Goal: Task Accomplishment & Management: Use online tool/utility

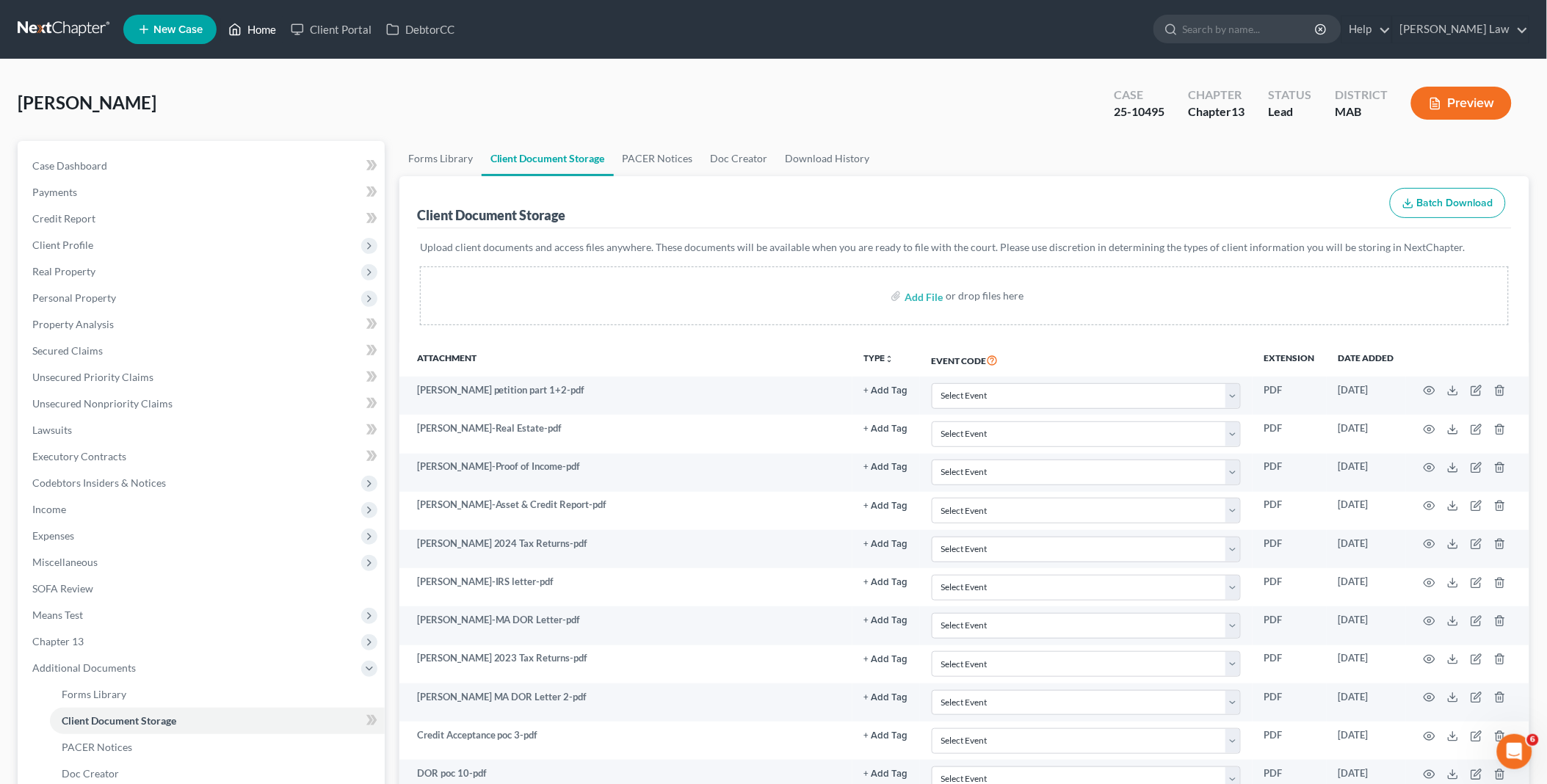
click at [255, 24] on link "Home" at bounding box center [251, 30] width 62 height 27
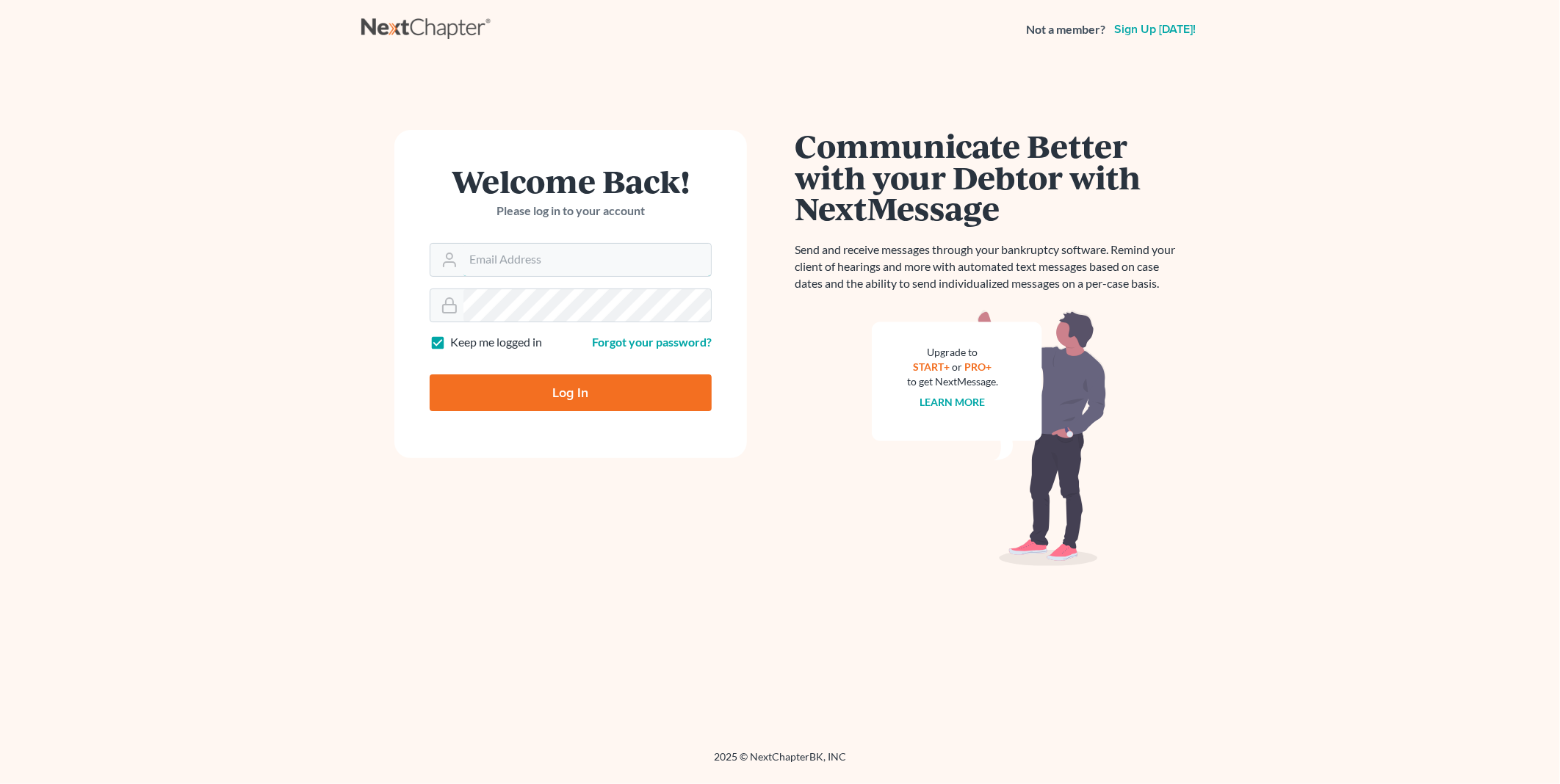
type input "PDonegan@tbennerlaw.com"
click at [603, 400] on input "Log In" at bounding box center [570, 392] width 282 height 36
type input "Thinking..."
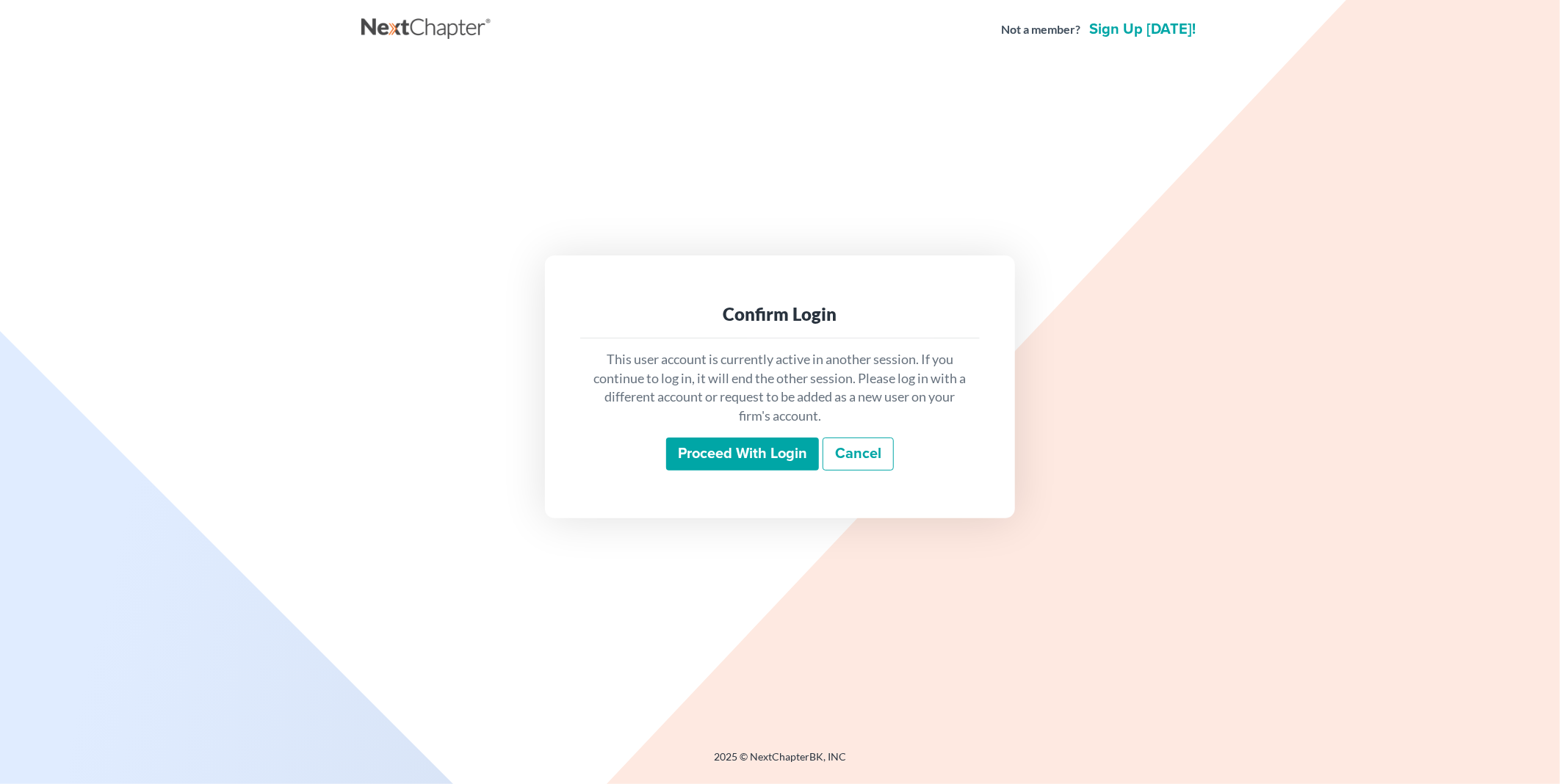
click at [703, 450] on input "Proceed with login" at bounding box center [742, 454] width 153 height 33
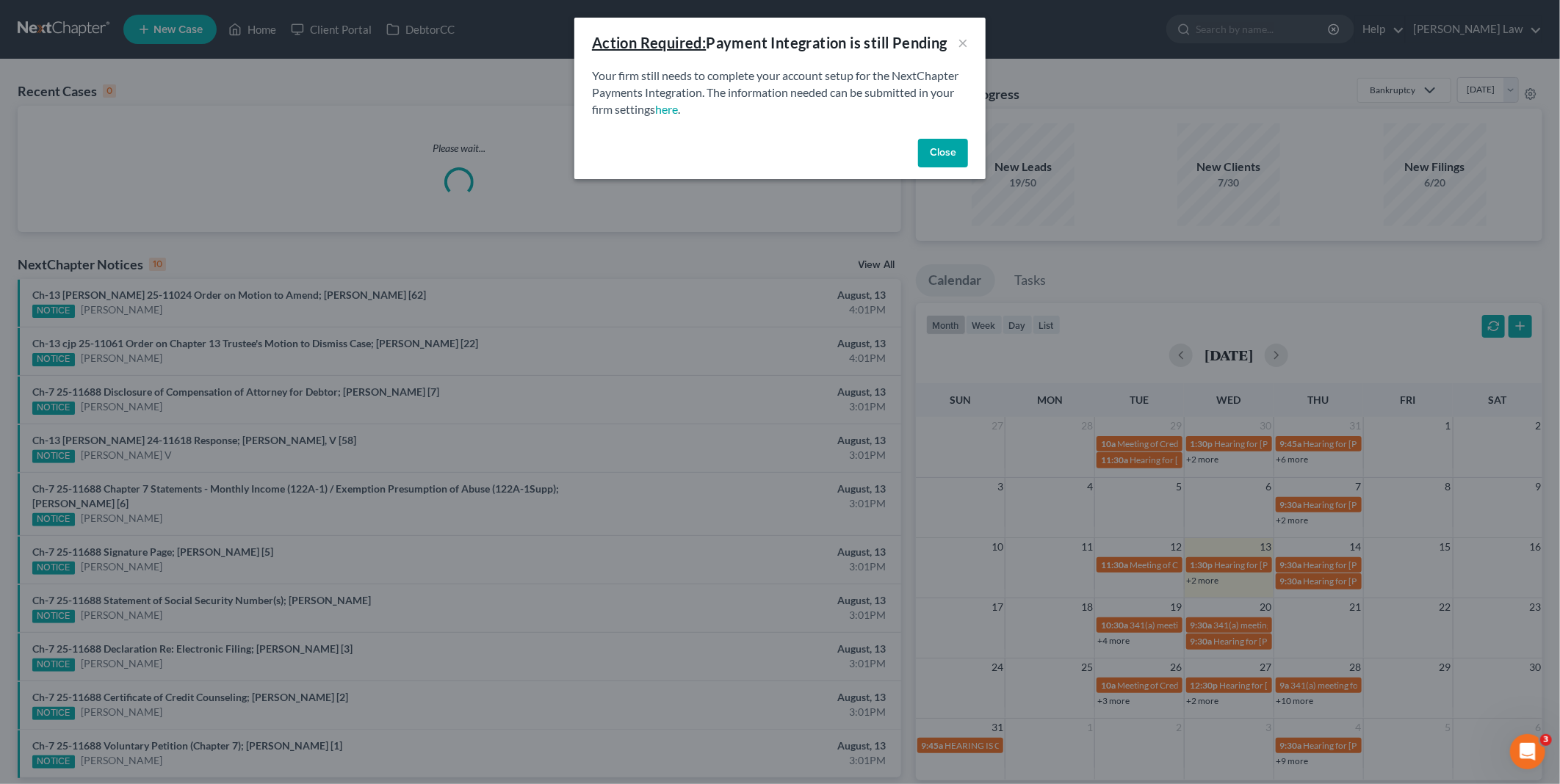
click at [931, 148] on button "Close" at bounding box center [943, 153] width 50 height 30
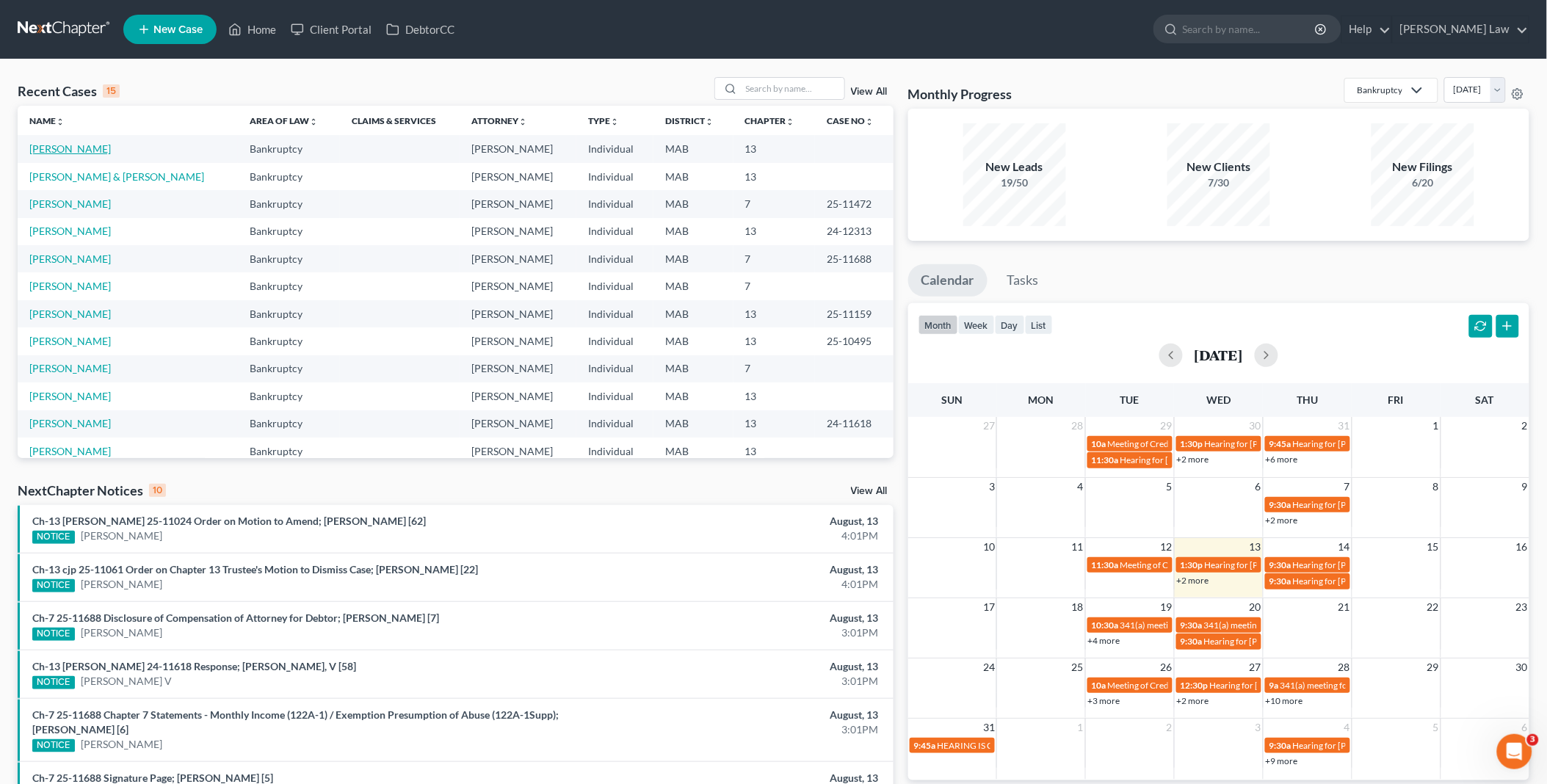
click at [75, 150] on link "Silva, Christopher" at bounding box center [70, 148] width 81 height 12
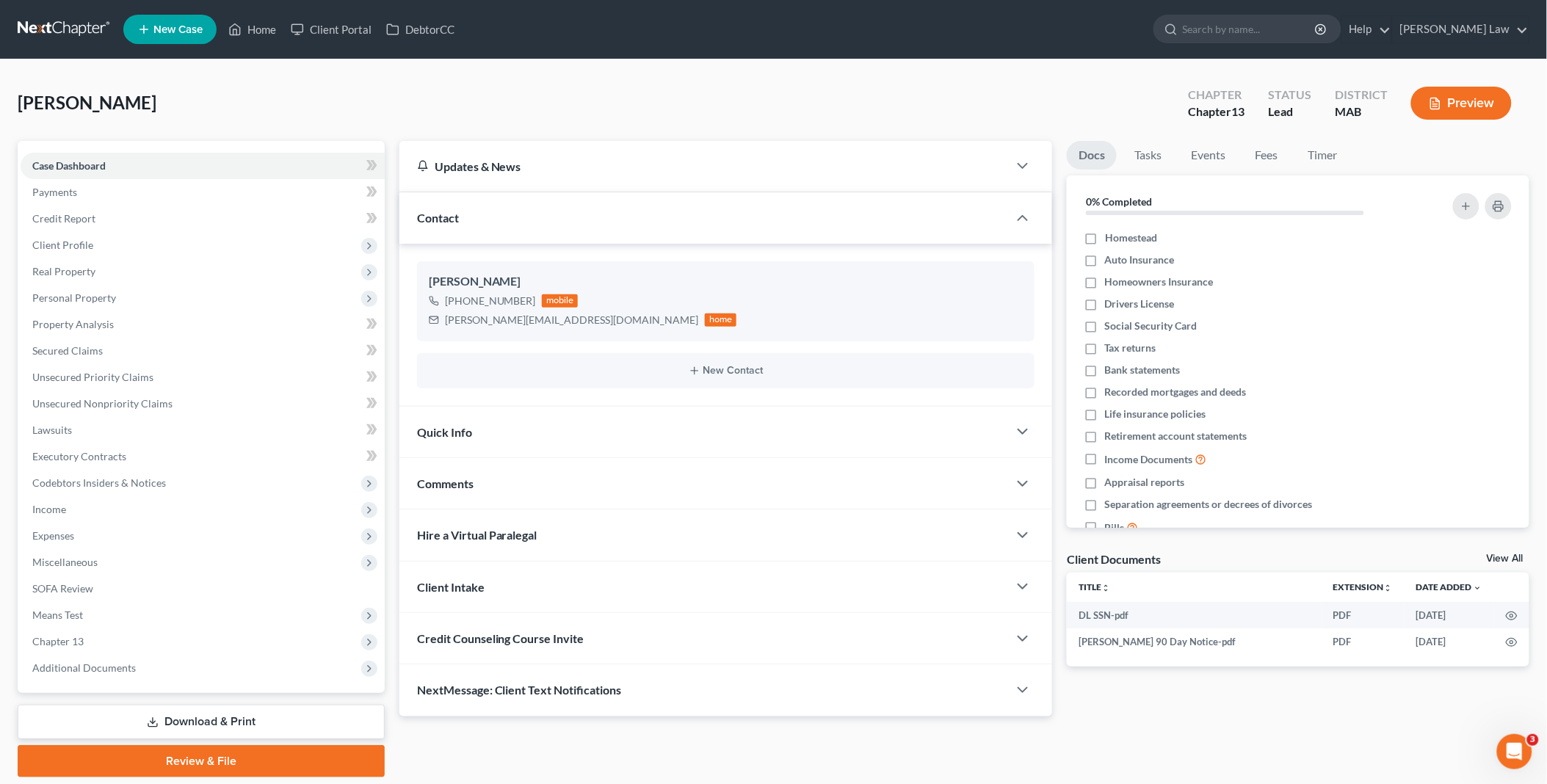
click at [1494, 557] on link "View All" at bounding box center [1505, 559] width 36 height 11
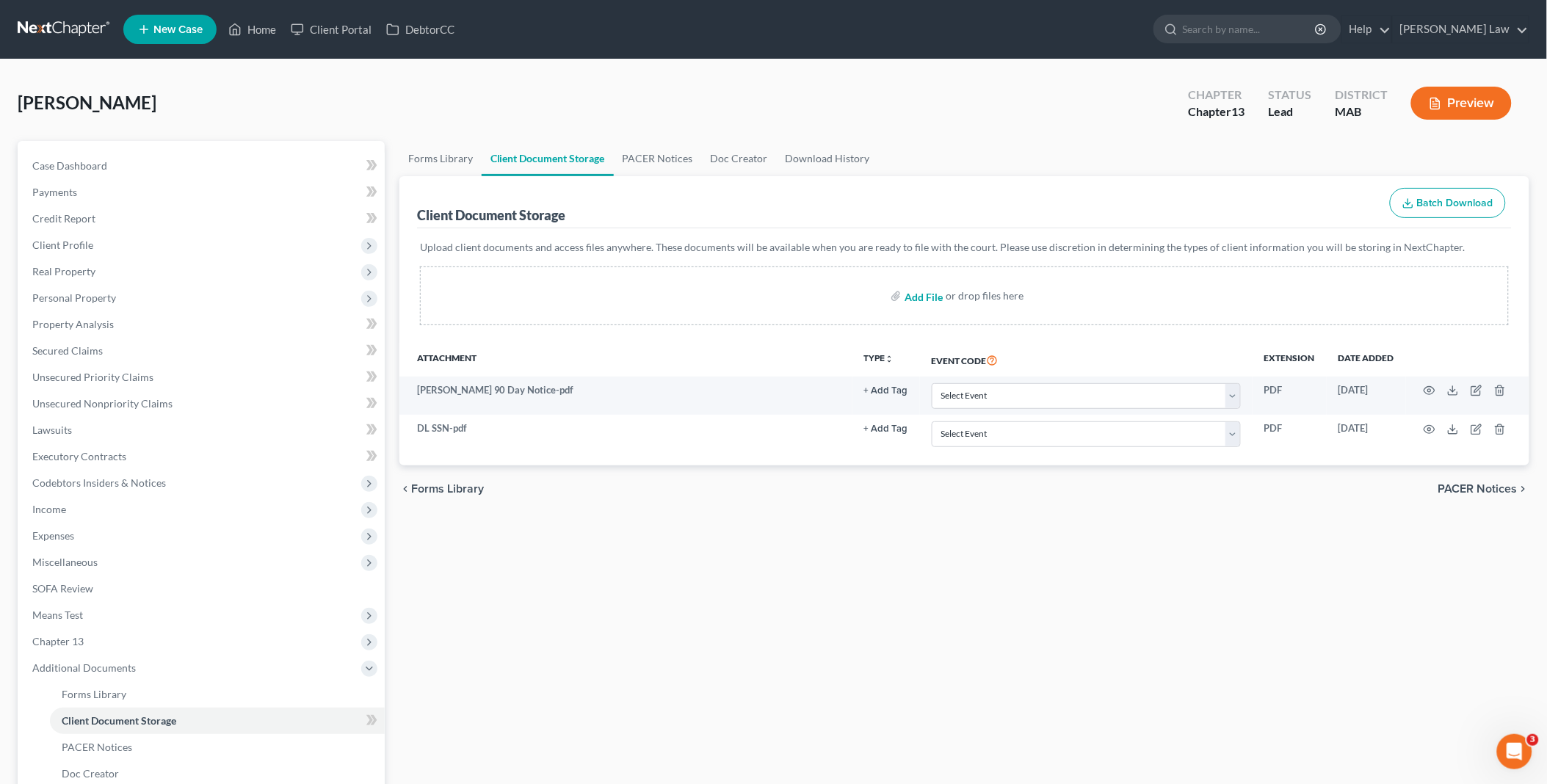
click at [922, 297] on input "file" at bounding box center [922, 296] width 35 height 27
type input "C:\fakepath\Christopher silva mortgage.pdf"
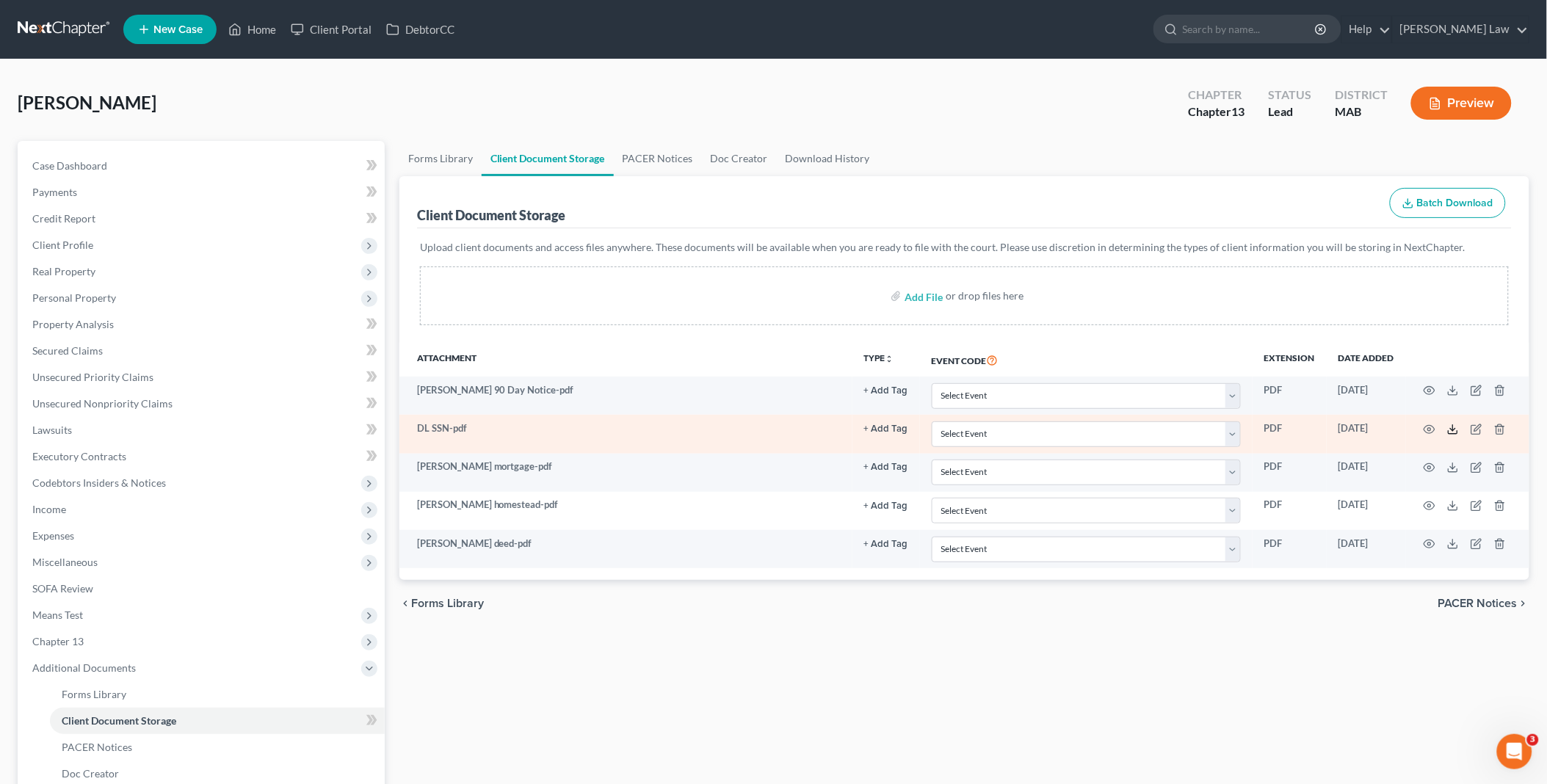
click at [1452, 428] on icon at bounding box center [1453, 430] width 11 height 11
